Goal: Task Accomplishment & Management: Use online tool/utility

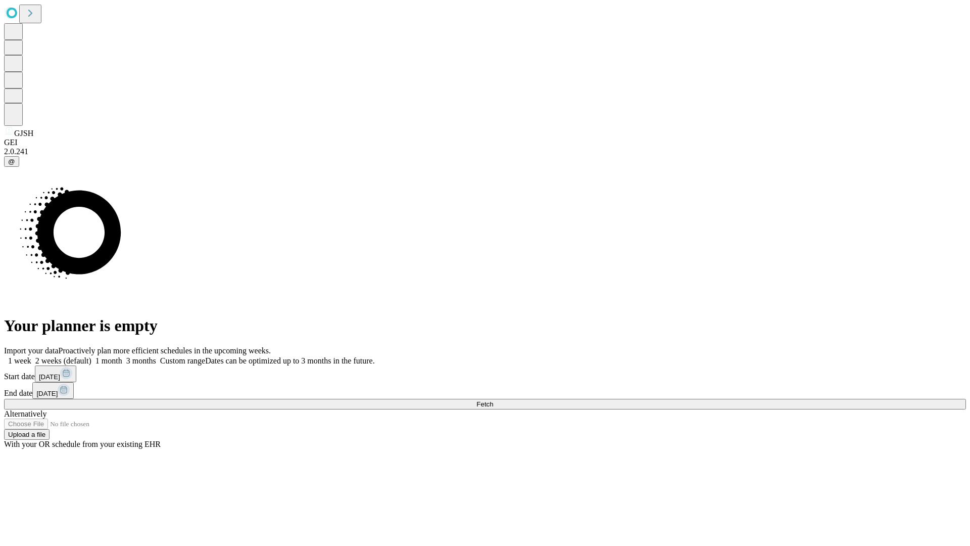
click at [493, 400] on span "Fetch" at bounding box center [484, 404] width 17 height 8
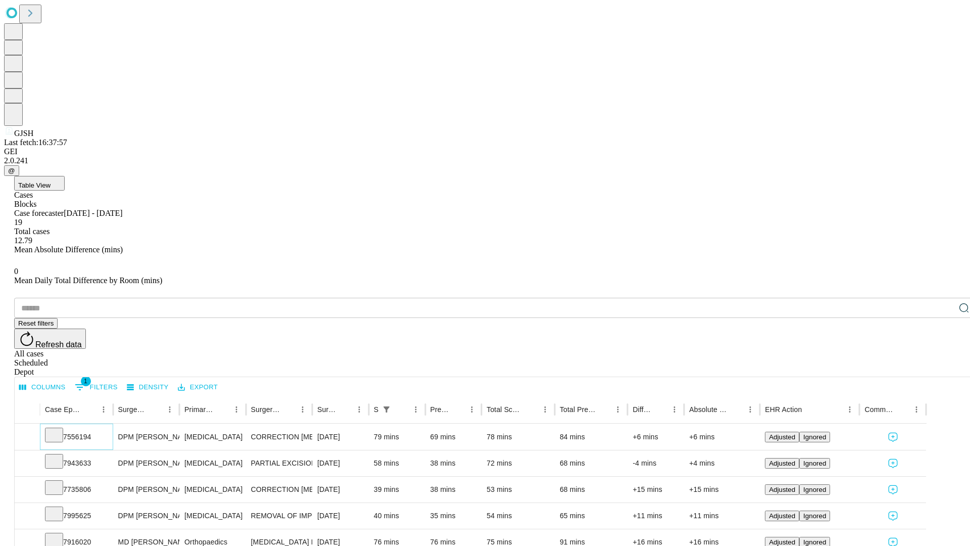
click at [59, 429] on icon at bounding box center [54, 434] width 10 height 10
